Goal: Task Accomplishment & Management: Complete application form

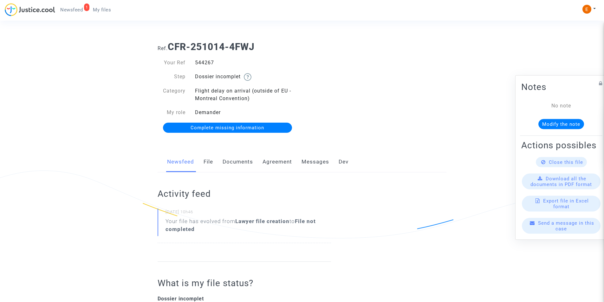
click at [314, 159] on link "Messages" at bounding box center [316, 162] width 28 height 21
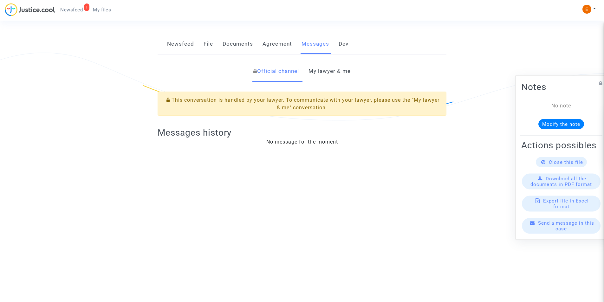
scroll to position [77, 0]
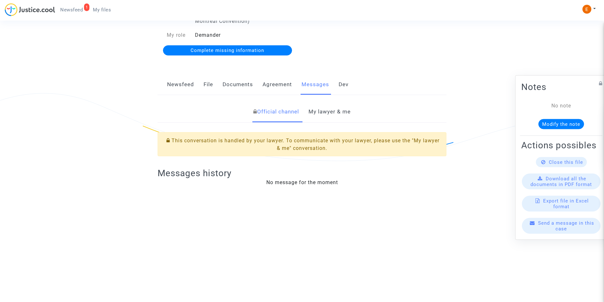
click at [241, 81] on link "Documents" at bounding box center [238, 84] width 30 height 21
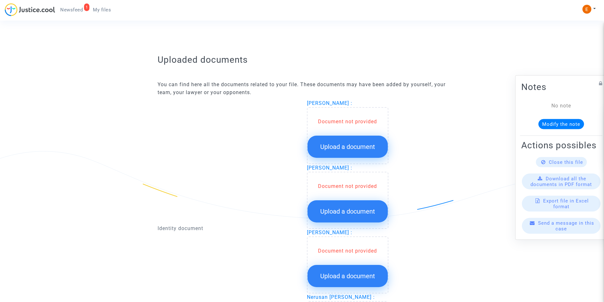
scroll to position [413, 0]
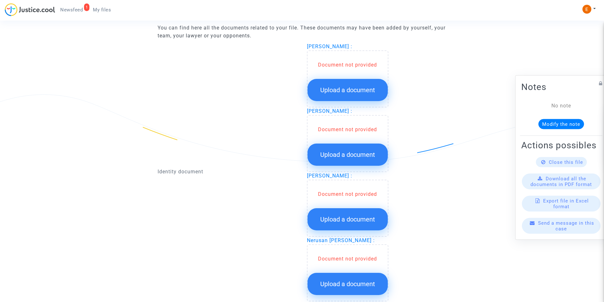
click at [333, 88] on span "Upload a document" at bounding box center [347, 90] width 55 height 8
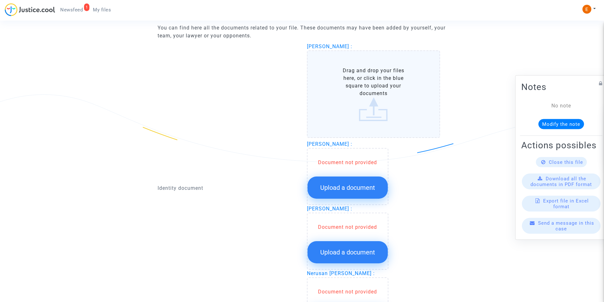
click at [377, 79] on label "Drag and drop your files here, or click in the blue square to upload your docum…" at bounding box center [374, 94] width 134 height 88
click at [0, 0] on input "Drag and drop your files here, or click in the blue square to upload your docum…" at bounding box center [0, 0] width 0 height 0
click at [254, 129] on div "Identity document" at bounding box center [227, 189] width 149 height 292
click at [334, 179] on button "Upload a document" at bounding box center [348, 188] width 80 height 22
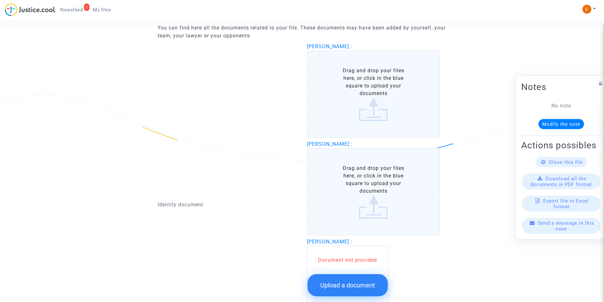
click at [378, 177] on label "Drag and drop your files here, or click in the blue square to upload your docum…" at bounding box center [374, 192] width 134 height 88
click at [0, 0] on input "Drag and drop your files here, or click in the blue square to upload your docum…" at bounding box center [0, 0] width 0 height 0
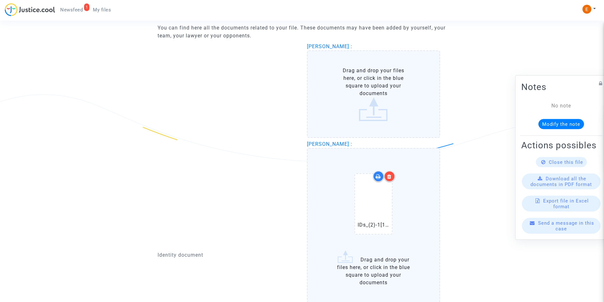
scroll to position [349, 0]
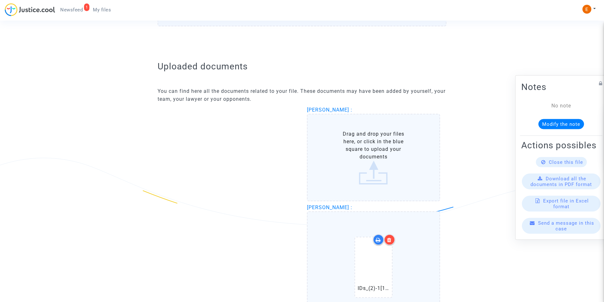
click at [363, 155] on label "Drag and drop your files here, or click in the blue square to upload your docum…" at bounding box center [374, 158] width 134 height 88
click at [0, 0] on input "Drag and drop your files here, or click in the blue square to upload your docum…" at bounding box center [0, 0] width 0 height 0
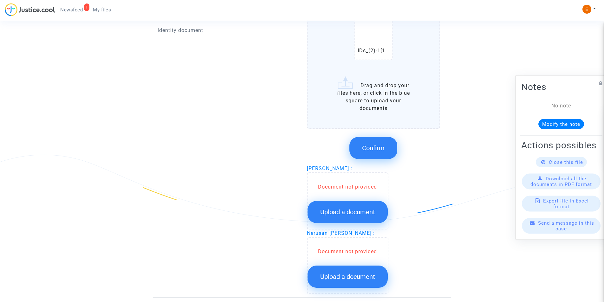
scroll to position [698, 0]
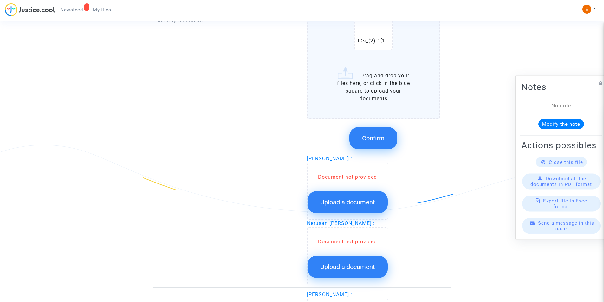
click at [374, 91] on label "IDs_(2)-1[1].pdf Drag and drop your files here, or click in the blue square to …" at bounding box center [374, 41] width 134 height 155
click at [0, 0] on input "IDs_(2)-1[1].pdf Drag and drop your files here, or click in the blue square to …" at bounding box center [0, 0] width 0 height 0
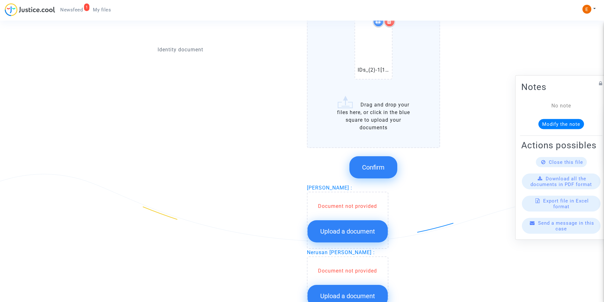
scroll to position [762, 0]
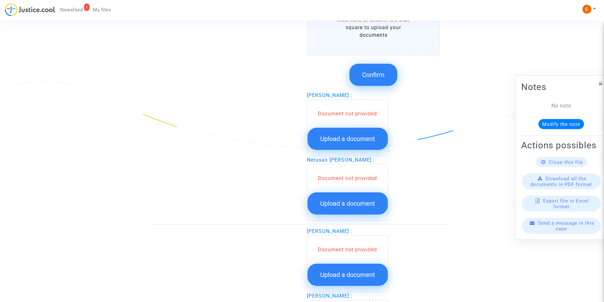
click at [346, 135] on span "Upload a document" at bounding box center [347, 139] width 55 height 8
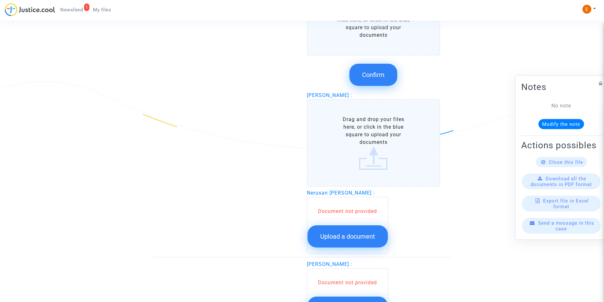
click at [355, 141] on label "Drag and drop your files here, or click in the blue square to upload your docum…" at bounding box center [374, 143] width 134 height 88
click at [0, 0] on input "Drag and drop your files here, or click in the blue square to upload your docum…" at bounding box center [0, 0] width 0 height 0
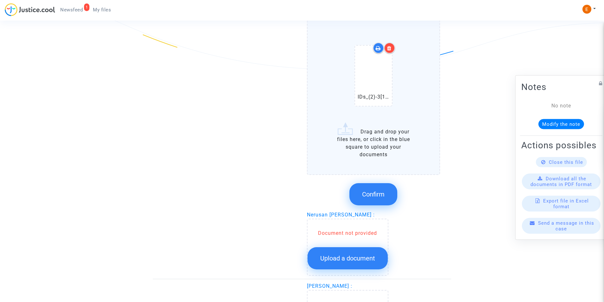
scroll to position [857, 0]
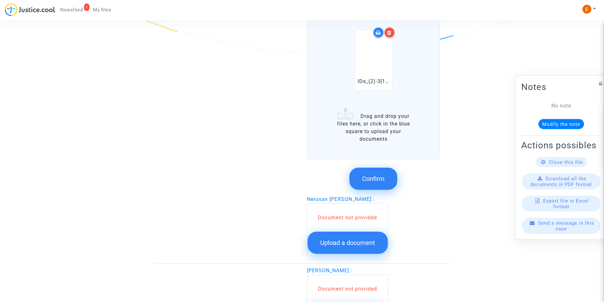
click at [345, 245] on span "Upload a document" at bounding box center [347, 243] width 55 height 8
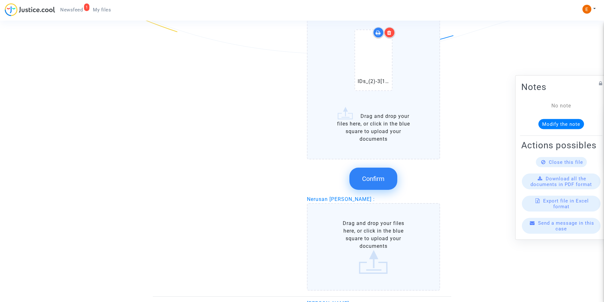
click at [357, 239] on label "Drag and drop your files here, or click in the blue square to upload your docum…" at bounding box center [374, 247] width 134 height 88
click at [0, 0] on input "Drag and drop your files here, or click in the blue square to upload your docum…" at bounding box center [0, 0] width 0 height 0
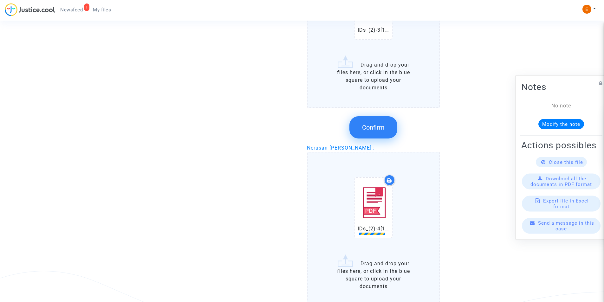
scroll to position [984, 0]
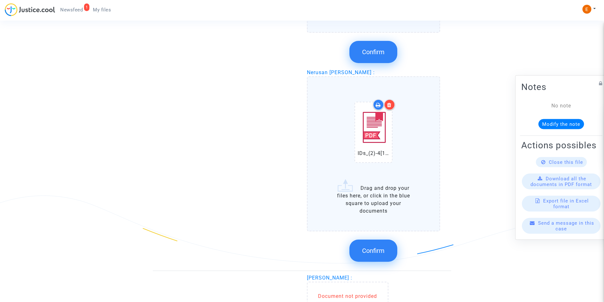
click at [378, 246] on button "Confirm" at bounding box center [374, 251] width 48 height 22
click at [385, 48] on button "Confirm" at bounding box center [374, 52] width 48 height 22
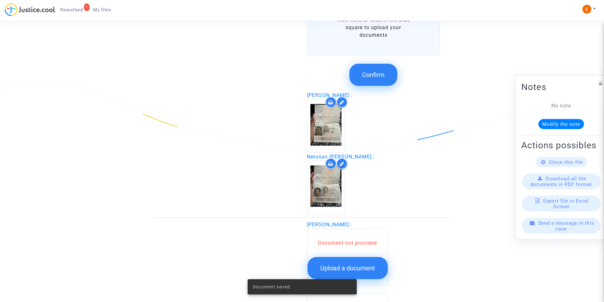
click at [370, 78] on span "Confirm" at bounding box center [373, 75] width 23 height 8
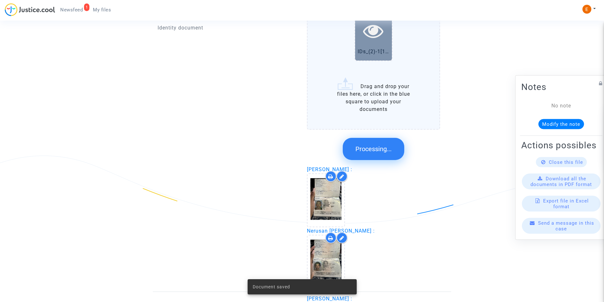
scroll to position [603, 0]
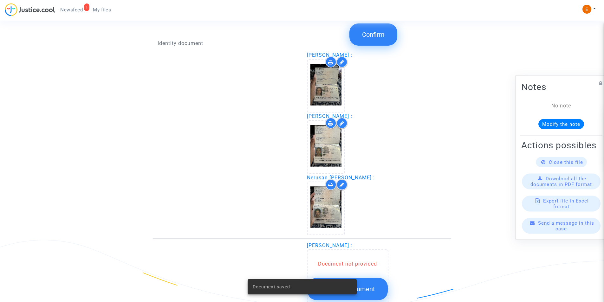
click at [380, 41] on button "Confirm" at bounding box center [374, 34] width 48 height 22
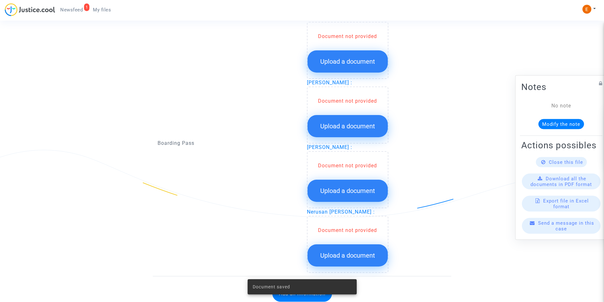
scroll to position [698, 0]
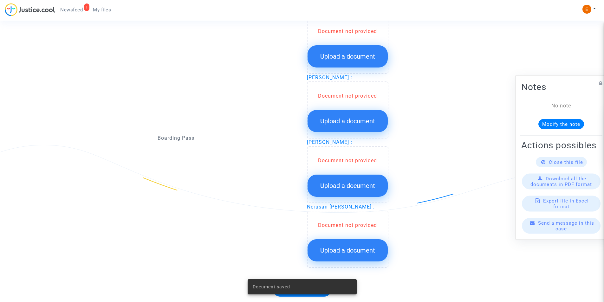
click at [350, 56] on span "Upload a document" at bounding box center [347, 57] width 55 height 8
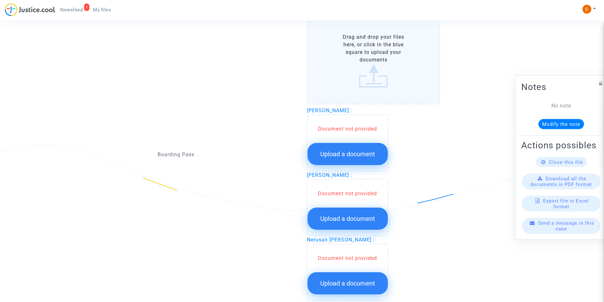
click at [357, 85] on label "Drag and drop your files here, or click in the blue square to upload your docum…" at bounding box center [374, 61] width 134 height 88
click at [0, 0] on input "Drag and drop your files here, or click in the blue square to upload your docum…" at bounding box center [0, 0] width 0 height 0
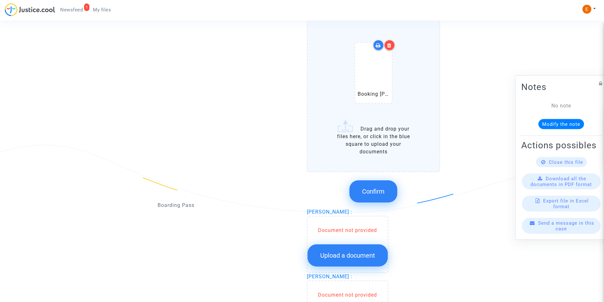
click at [366, 191] on span "Confirm" at bounding box center [373, 192] width 23 height 8
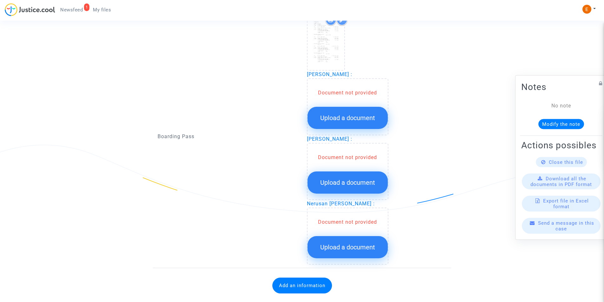
click at [351, 125] on button "Upload a document" at bounding box center [348, 118] width 80 height 22
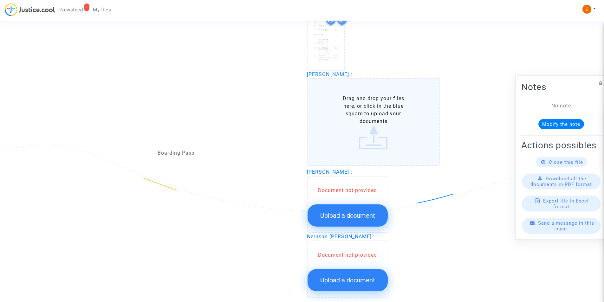
click at [350, 142] on label "Drag and drop your files here, or click in the blue square to upload your docum…" at bounding box center [374, 122] width 134 height 88
click at [0, 0] on input "Drag and drop your files here, or click in the blue square to upload your docum…" at bounding box center [0, 0] width 0 height 0
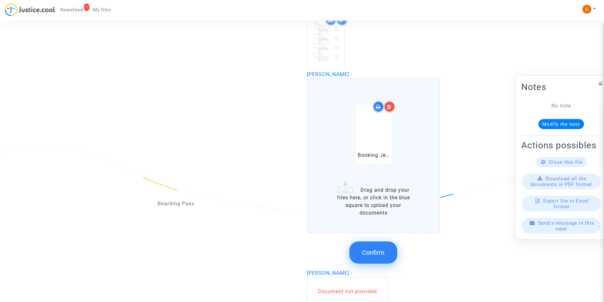
click at [368, 252] on span "Confirm" at bounding box center [373, 253] width 23 height 8
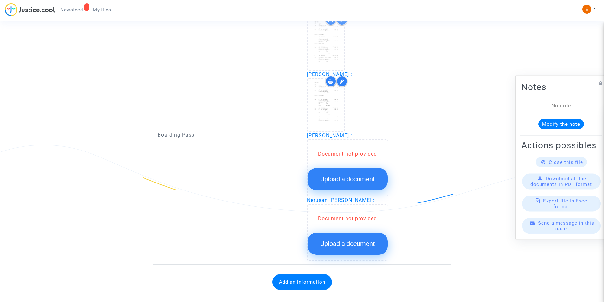
click at [357, 183] on span "Upload a document" at bounding box center [347, 179] width 55 height 8
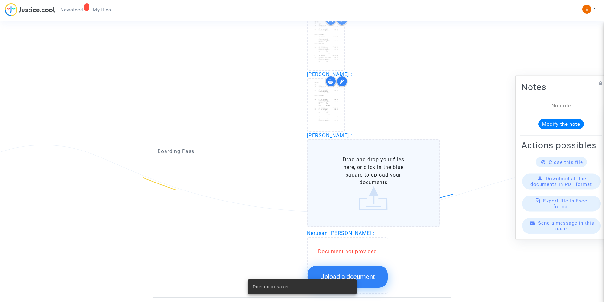
click at [329, 183] on label "Drag and drop your files here, or click in the blue square to upload your docum…" at bounding box center [374, 184] width 134 height 88
click at [0, 0] on input "Drag and drop your files here, or click in the blue square to upload your docum…" at bounding box center [0, 0] width 0 height 0
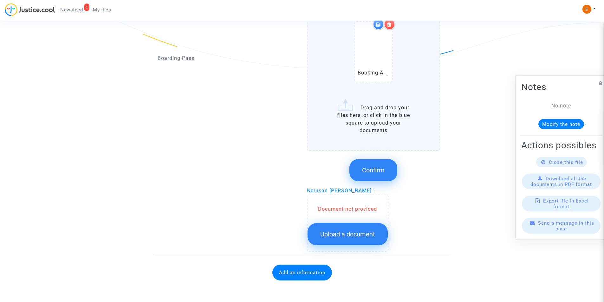
scroll to position [843, 0]
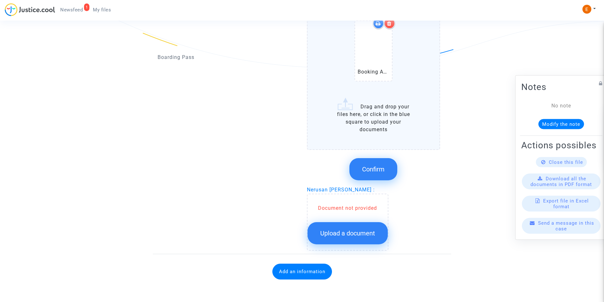
click at [381, 168] on span "Confirm" at bounding box center [373, 170] width 23 height 8
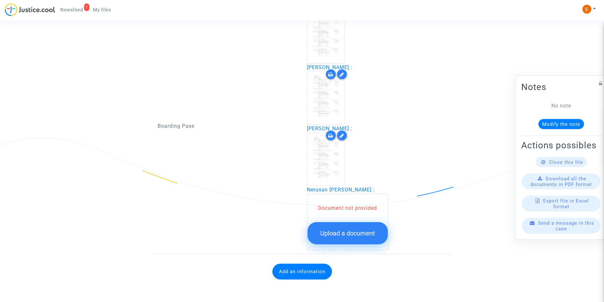
click at [358, 231] on span "Upload a document" at bounding box center [347, 234] width 55 height 8
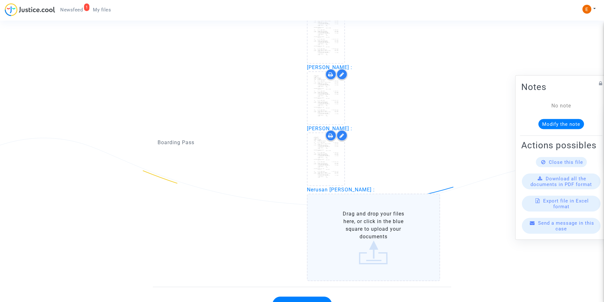
click at [366, 219] on label "Drag and drop your files here, or click in the blue square to upload your docum…" at bounding box center [374, 238] width 134 height 88
click at [0, 0] on input "Drag and drop your files here, or click in the blue square to upload your docum…" at bounding box center [0, 0] width 0 height 0
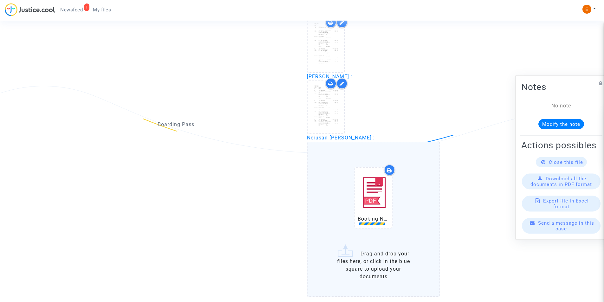
scroll to position [806, 0]
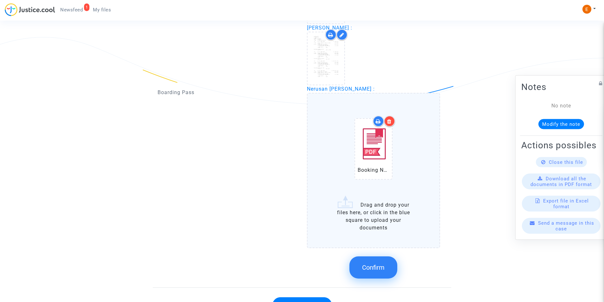
click at [367, 256] on div "Confirm" at bounding box center [374, 268] width 134 height 34
click at [372, 270] on span "Confirm" at bounding box center [373, 268] width 23 height 8
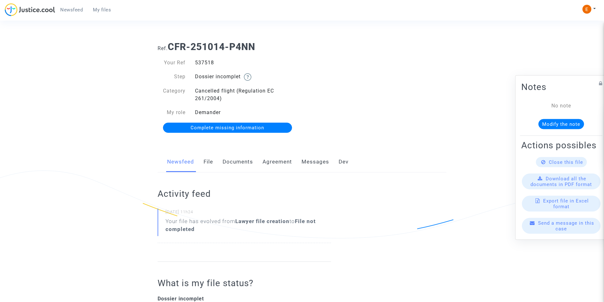
click at [234, 163] on link "Documents" at bounding box center [238, 162] width 30 height 21
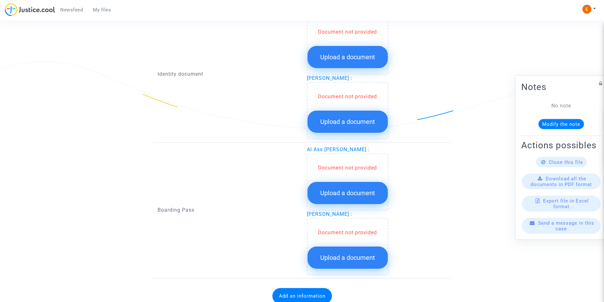
scroll to position [470, 0]
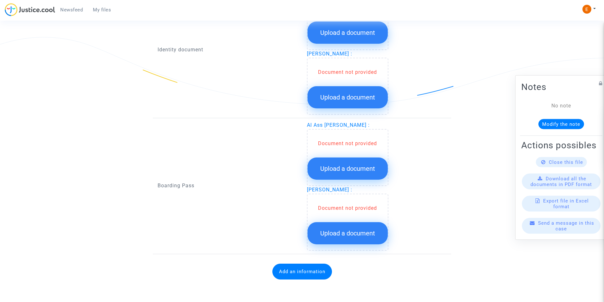
click at [345, 169] on span "Upload a document" at bounding box center [347, 169] width 55 height 8
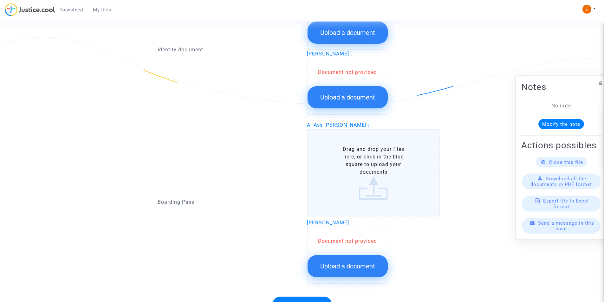
click at [362, 176] on label "Drag and drop your files here, or click in the blue square to upload your docum…" at bounding box center [374, 173] width 134 height 88
click at [0, 0] on input "Drag and drop your files here, or click in the blue square to upload your docum…" at bounding box center [0, 0] width 0 height 0
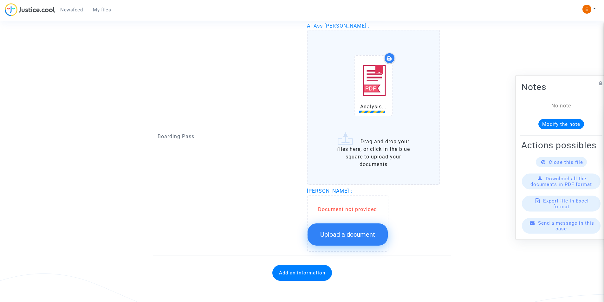
scroll to position [571, 0]
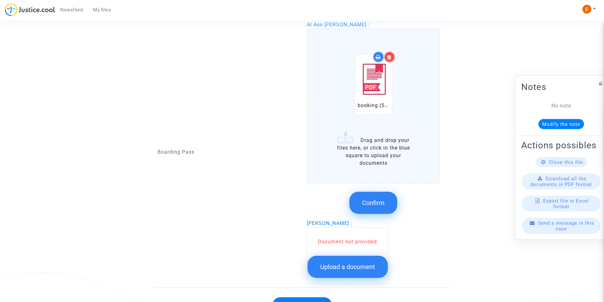
click at [396, 204] on button "Confirm" at bounding box center [374, 203] width 48 height 22
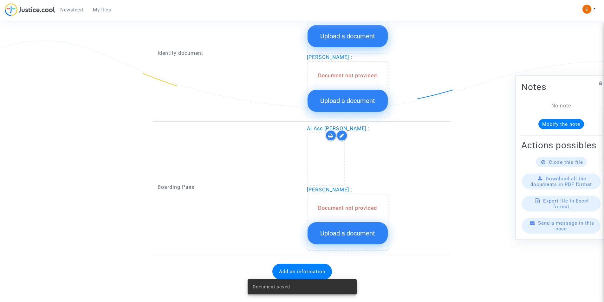
click at [352, 230] on span "Upload a document" at bounding box center [347, 234] width 55 height 8
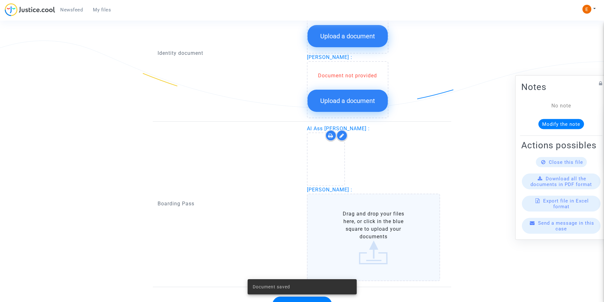
click at [379, 232] on label "Drag and drop your files here, or click in the blue square to upload your docum…" at bounding box center [374, 238] width 134 height 88
click at [0, 0] on input "Drag and drop your files here, or click in the blue square to upload your docum…" at bounding box center [0, 0] width 0 height 0
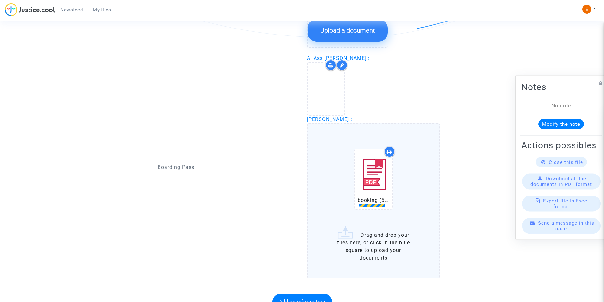
scroll to position [567, 0]
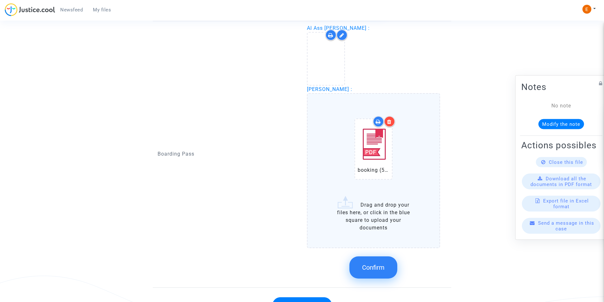
click at [375, 267] on span "Confirm" at bounding box center [373, 268] width 23 height 8
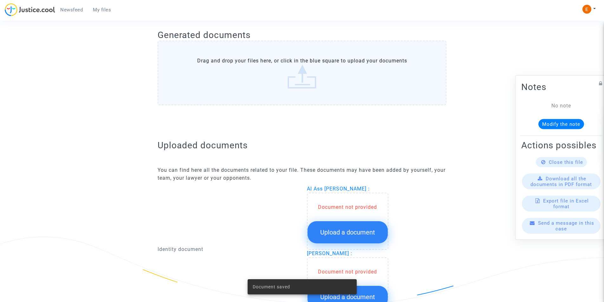
scroll to position [313, 0]
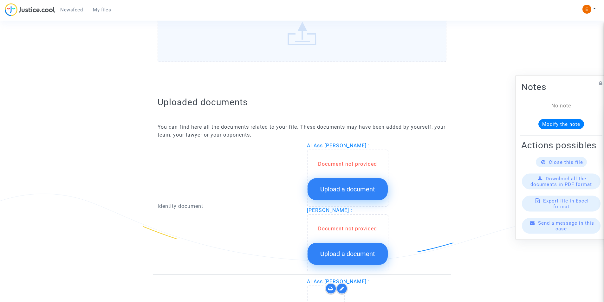
click at [359, 186] on span "Upload a document" at bounding box center [347, 190] width 55 height 8
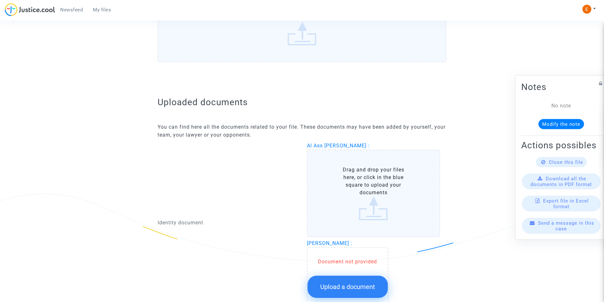
click at [368, 186] on label "Drag and drop your files here, or click in the blue square to upload your docum…" at bounding box center [374, 194] width 134 height 88
click at [0, 0] on input "Drag and drop your files here, or click in the blue square to upload your docum…" at bounding box center [0, 0] width 0 height 0
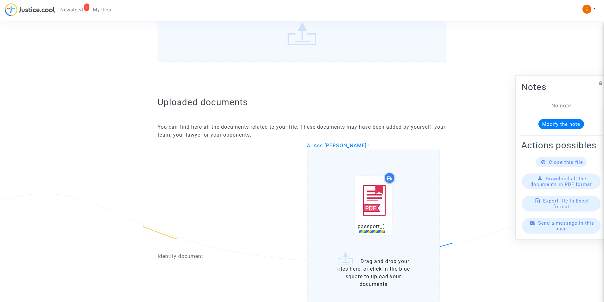
scroll to position [440, 0]
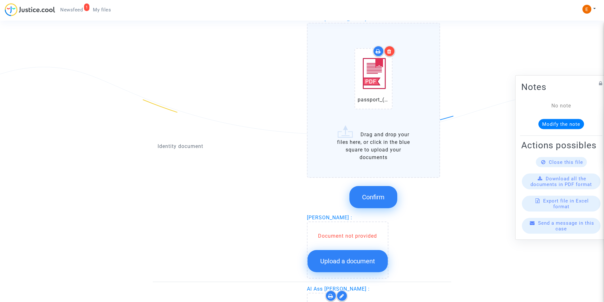
click at [383, 193] on button "Confirm" at bounding box center [374, 197] width 48 height 22
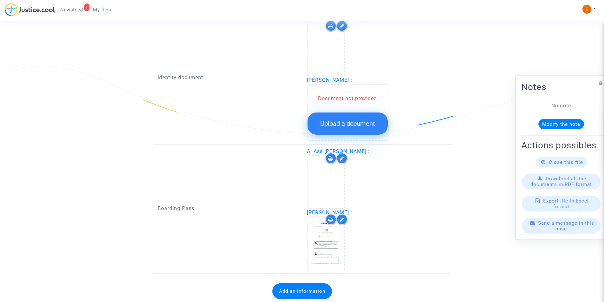
click at [358, 117] on button "Upload a document" at bounding box center [348, 124] width 80 height 22
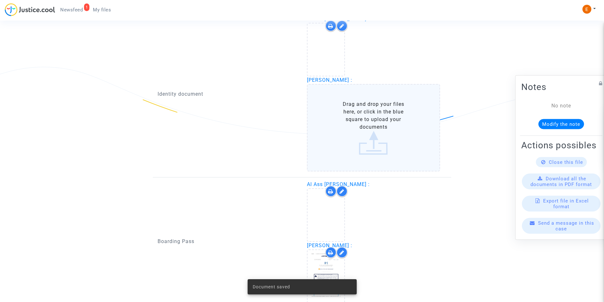
click at [366, 122] on label "Drag and drop your files here, or click in the blue square to upload your docum…" at bounding box center [374, 128] width 134 height 88
click at [0, 0] on input "Drag and drop your files here, or click in the blue square to upload your docum…" at bounding box center [0, 0] width 0 height 0
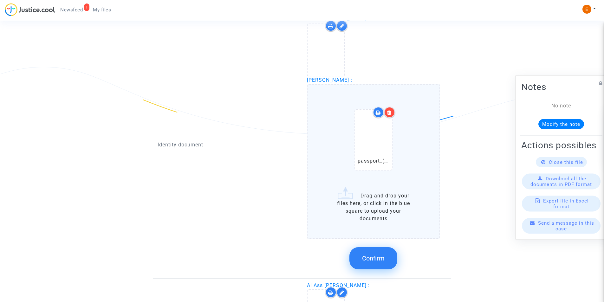
click at [382, 204] on label "passport_(8)-2[1].pdf Drag and drop your files here, or click in the blue squar…" at bounding box center [374, 161] width 134 height 155
click at [0, 0] on input "passport_(8)-2[1].pdf Drag and drop your files here, or click in the blue squar…" at bounding box center [0, 0] width 0 height 0
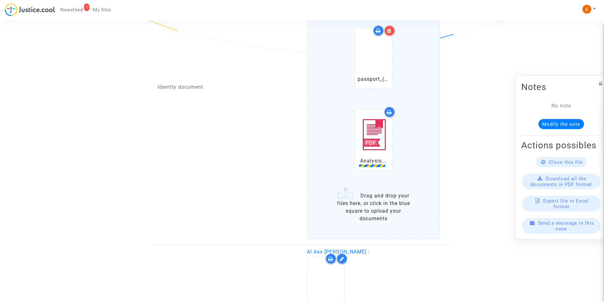
scroll to position [599, 0]
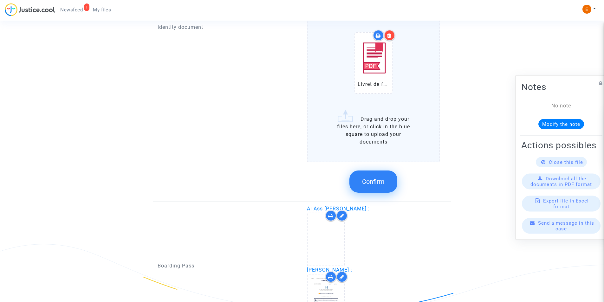
click at [385, 177] on button "Confirm" at bounding box center [374, 182] width 48 height 22
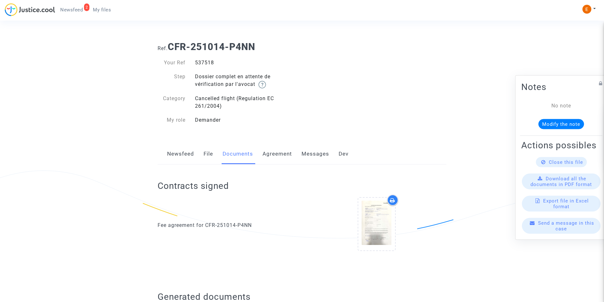
click at [79, 14] on link "2 Newsfeed" at bounding box center [71, 10] width 33 height 10
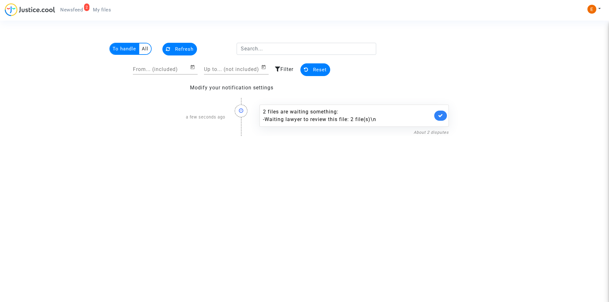
click at [105, 11] on span "My files" at bounding box center [102, 10] width 18 height 6
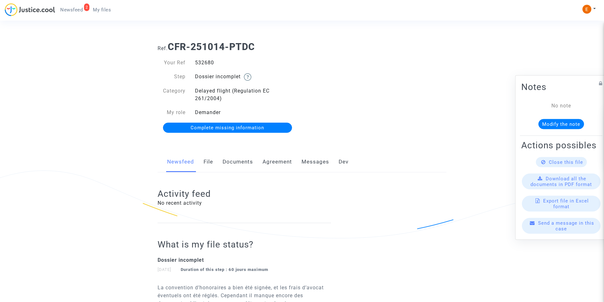
click at [244, 162] on link "Documents" at bounding box center [238, 162] width 30 height 21
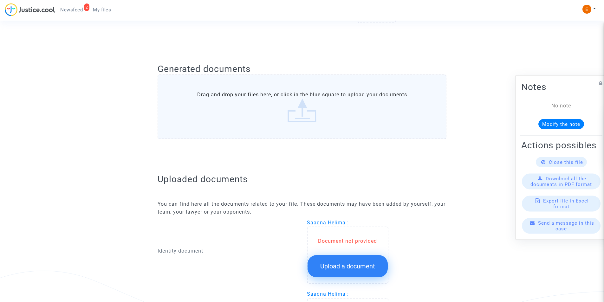
scroll to position [340, 0]
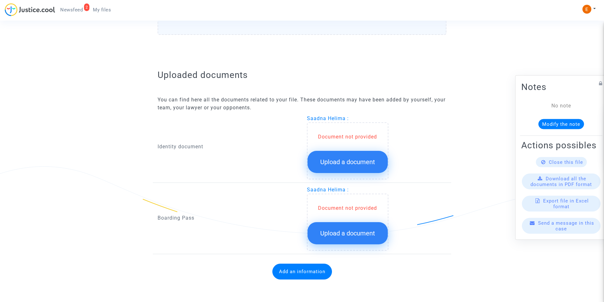
click at [333, 150] on div "Document not provided Upload a document" at bounding box center [348, 153] width 80 height 40
click at [335, 161] on span "Upload a document" at bounding box center [347, 162] width 55 height 8
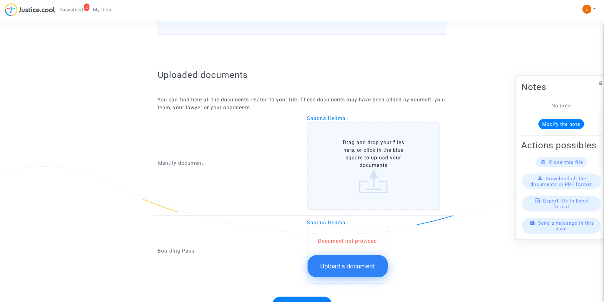
click at [379, 177] on label "Drag and drop your files here, or click in the blue square to upload your docum…" at bounding box center [374, 166] width 134 height 88
click at [0, 0] on input "Drag and drop your files here, or click in the blue square to upload your docum…" at bounding box center [0, 0] width 0 height 0
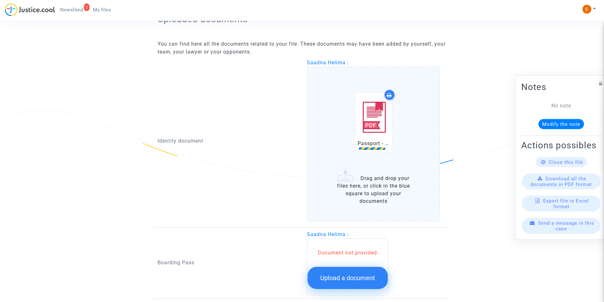
scroll to position [441, 0]
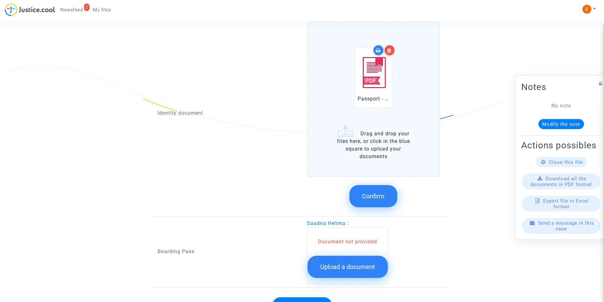
click at [383, 190] on button "Confirm" at bounding box center [374, 196] width 48 height 22
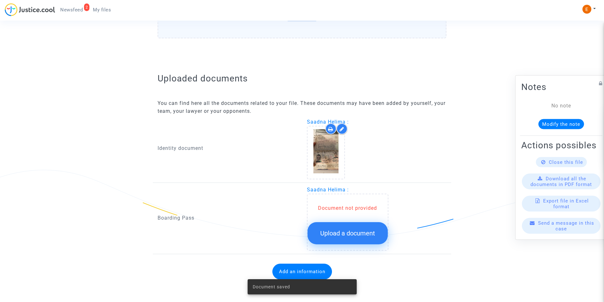
click at [358, 230] on span "Upload a document" at bounding box center [347, 234] width 55 height 8
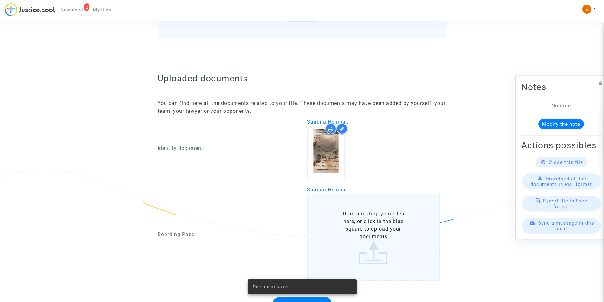
click at [361, 226] on label "Drag and drop your files here, or click in the blue square to upload your docum…" at bounding box center [374, 238] width 134 height 88
click at [0, 0] on input "Drag and drop your files here, or click in the blue square to upload your docum…" at bounding box center [0, 0] width 0 height 0
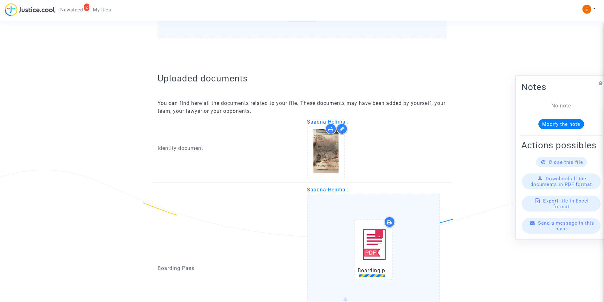
scroll to position [438, 0]
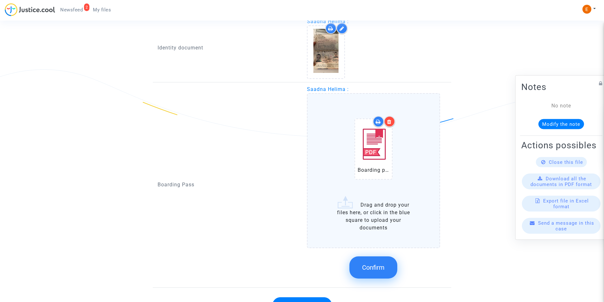
click at [384, 270] on span "Confirm" at bounding box center [373, 268] width 23 height 8
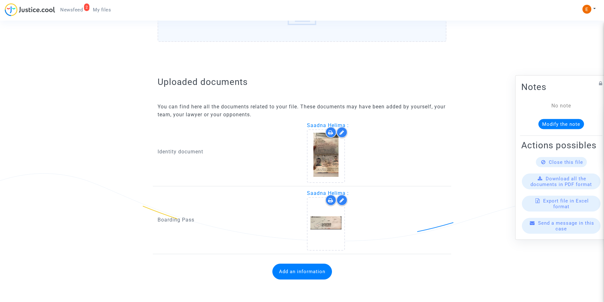
scroll to position [333, 0]
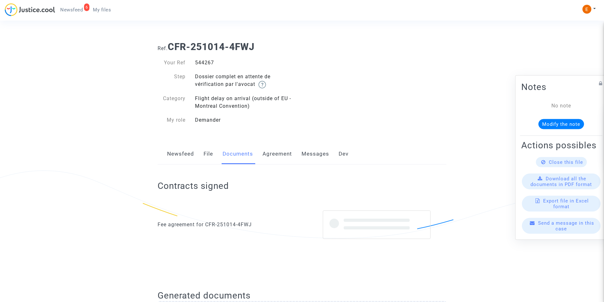
scroll to position [694, 0]
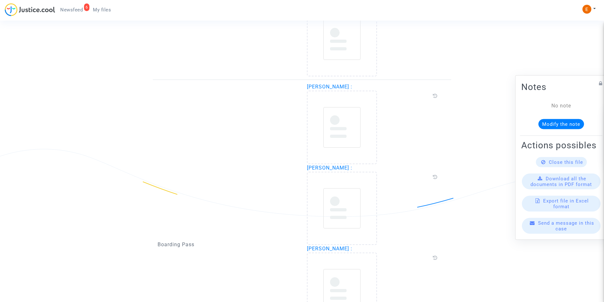
click at [97, 8] on span "My files" at bounding box center [102, 10] width 18 height 6
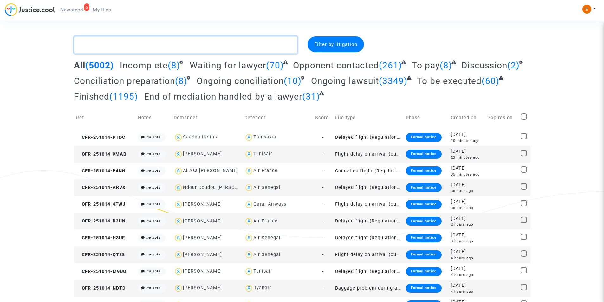
click at [176, 48] on textarea at bounding box center [186, 44] width 224 height 17
paste textarea "Sess"
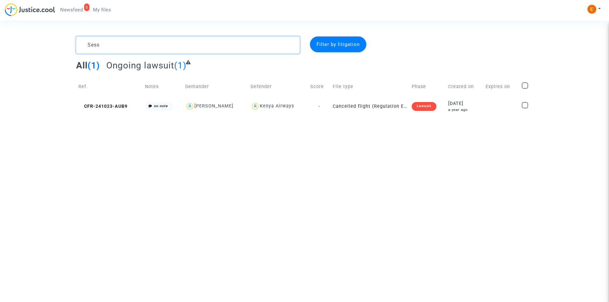
click at [135, 43] on textarea at bounding box center [188, 44] width 224 height 17
paste textarea "Lidja"
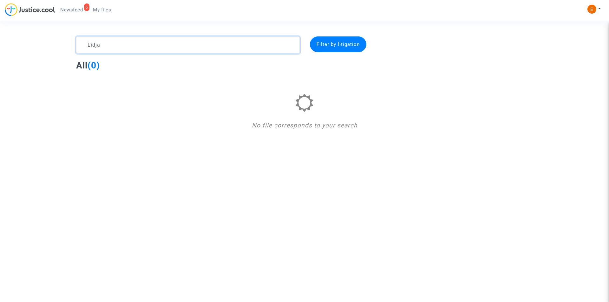
type textarea "Lidja"
